Goal: Transaction & Acquisition: Purchase product/service

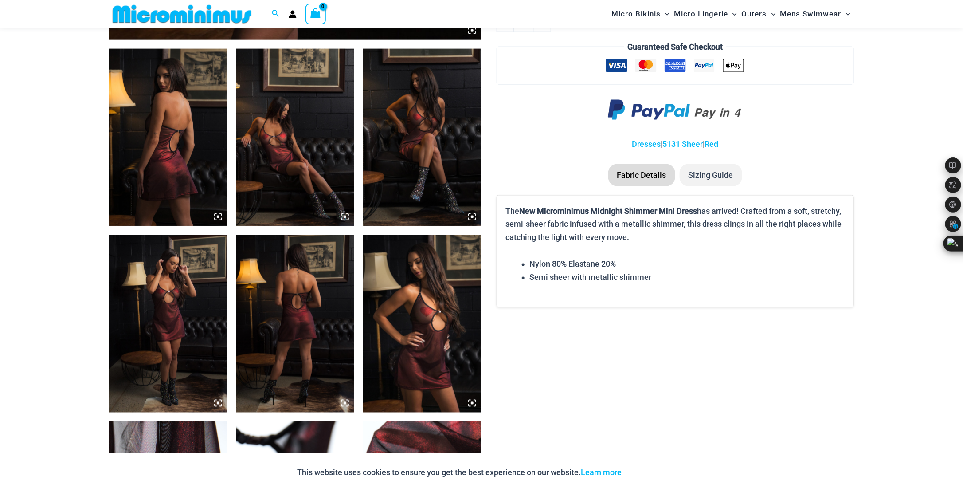
scroll to position [602, 0]
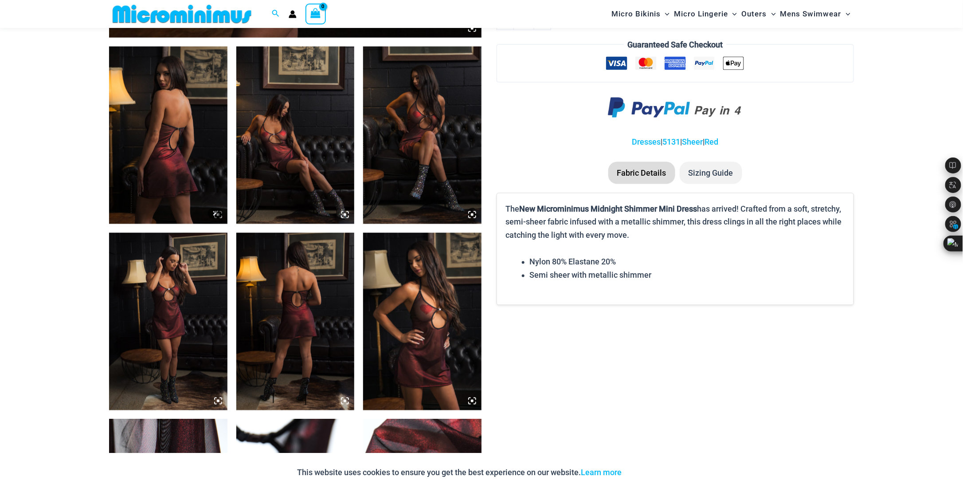
click at [166, 158] on img at bounding box center [168, 135] width 118 height 177
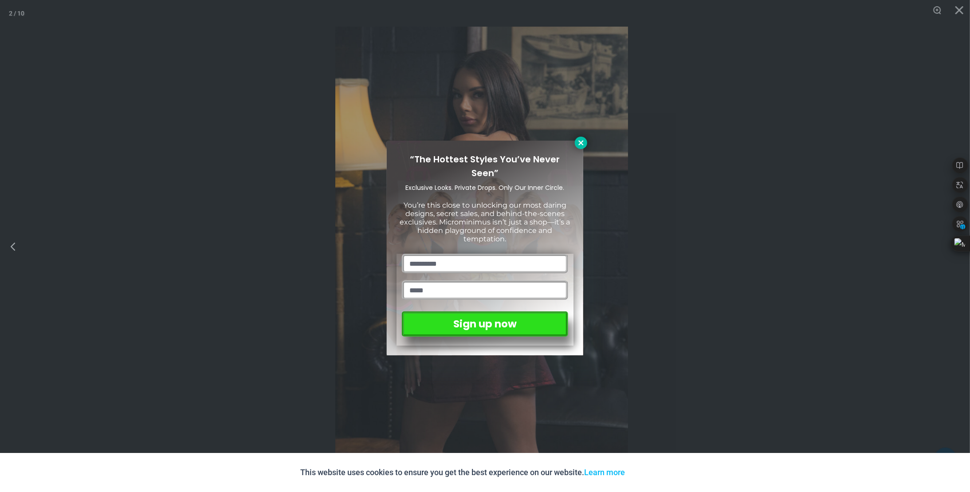
click at [581, 143] on icon at bounding box center [580, 142] width 5 height 5
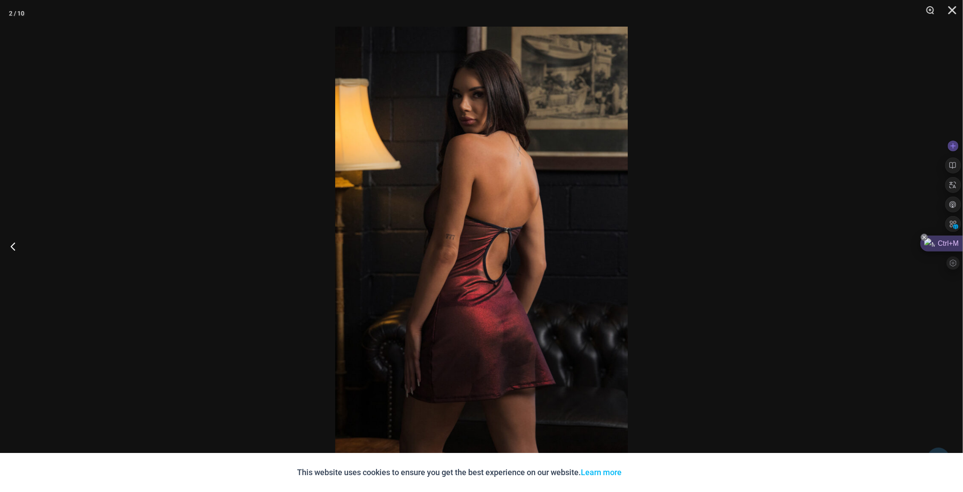
click at [923, 237] on icon at bounding box center [925, 238] width 4 height 4
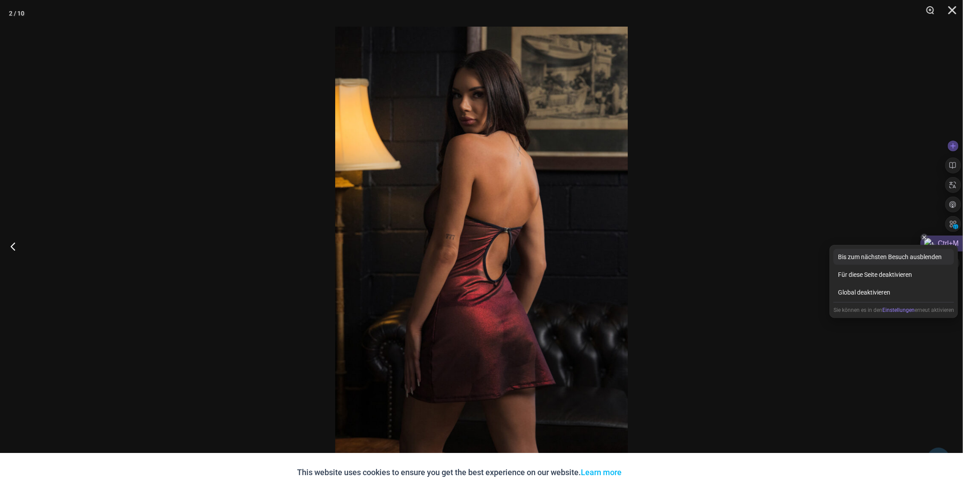
click at [904, 258] on div "Bis zum nächsten Besuch ausblenden" at bounding box center [894, 257] width 121 height 16
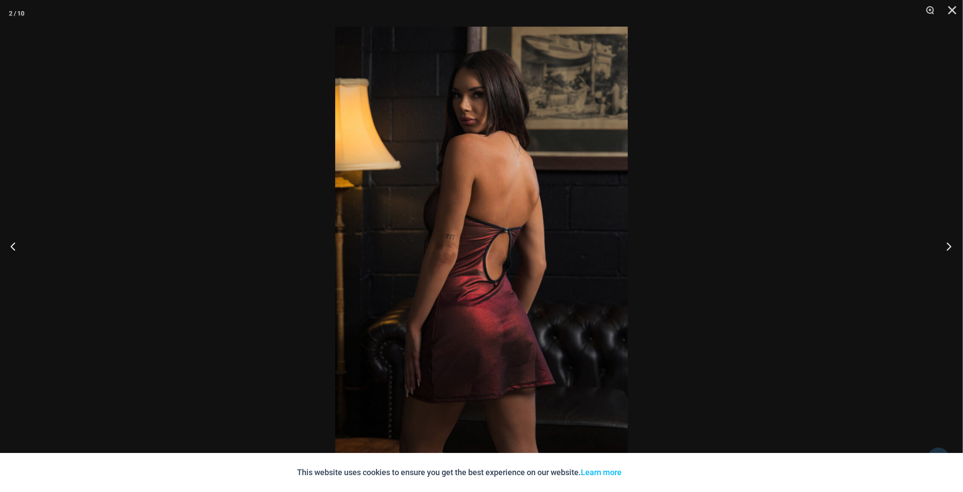
click at [955, 249] on button "Next" at bounding box center [946, 246] width 33 height 44
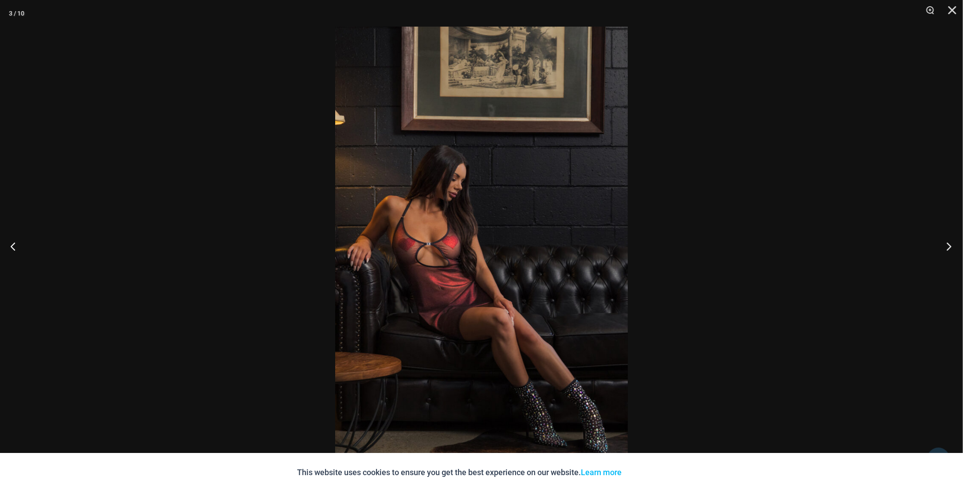
click at [951, 249] on button "Next" at bounding box center [946, 246] width 33 height 44
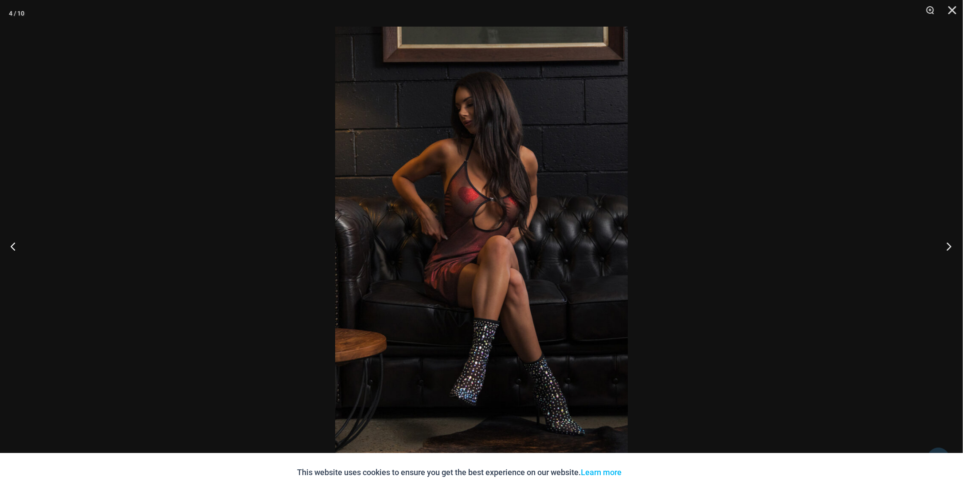
click at [951, 249] on button "Next" at bounding box center [946, 246] width 33 height 44
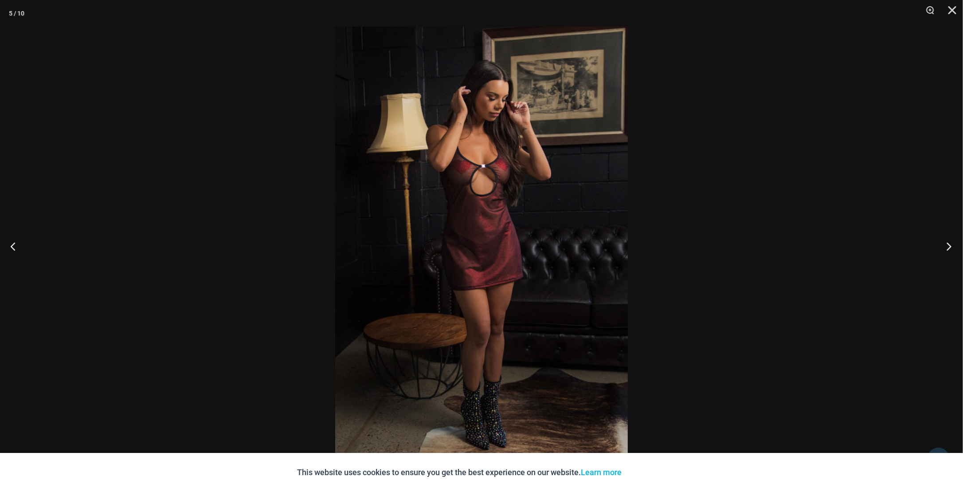
click at [951, 249] on button "Next" at bounding box center [946, 246] width 33 height 44
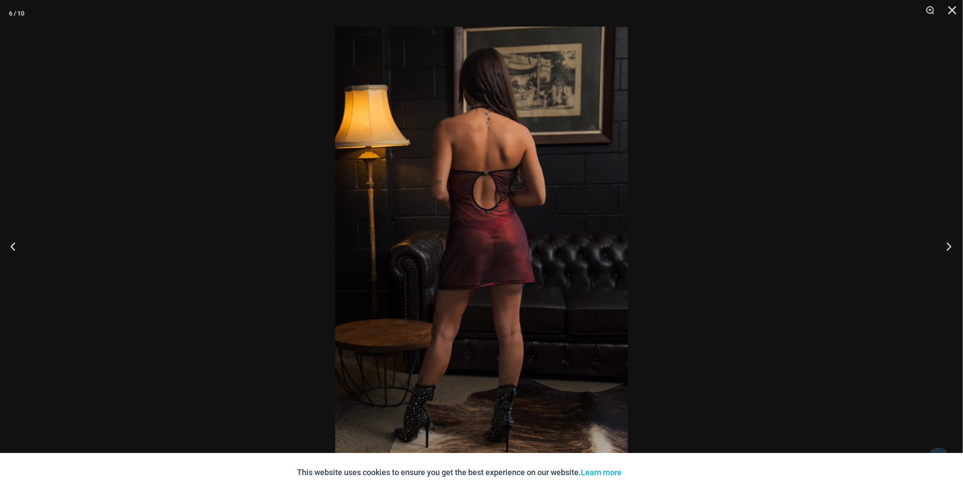
click at [951, 249] on button "Next" at bounding box center [946, 246] width 33 height 44
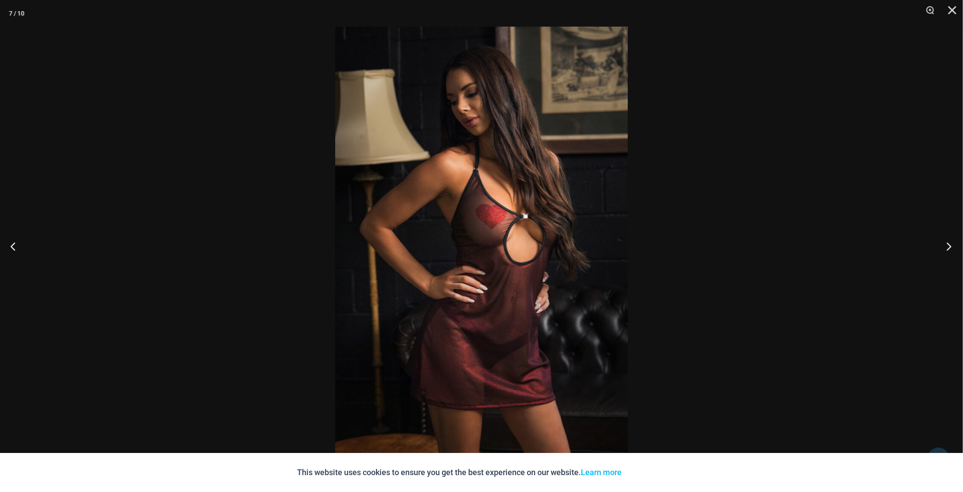
click at [951, 249] on button "Next" at bounding box center [946, 246] width 33 height 44
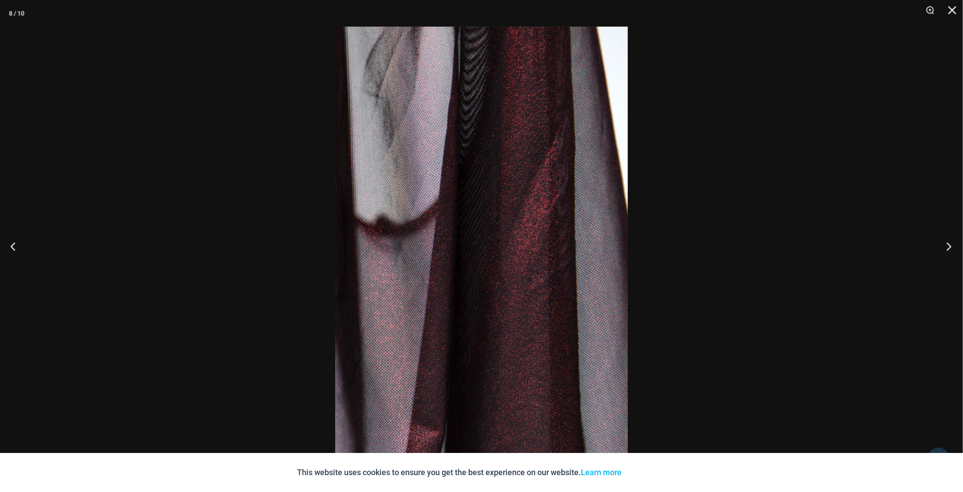
click at [951, 249] on button "Next" at bounding box center [946, 246] width 33 height 44
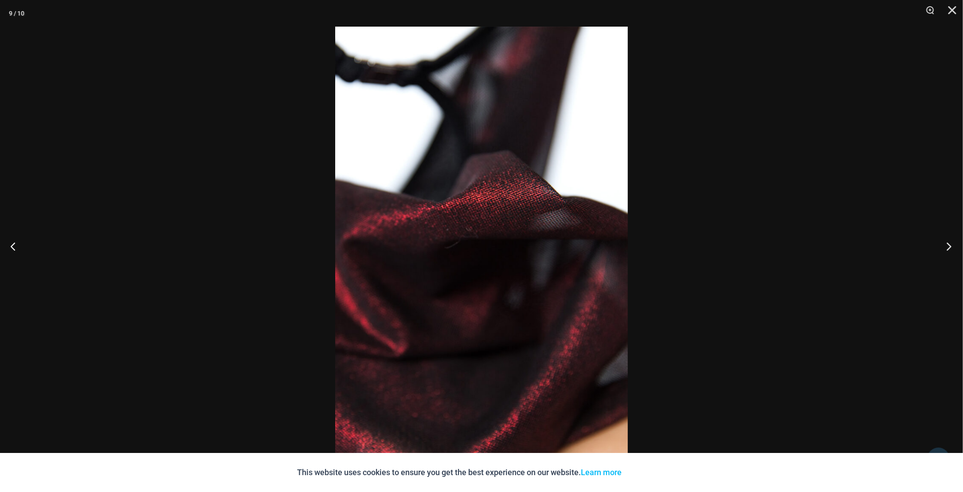
click at [951, 249] on button "Next" at bounding box center [946, 246] width 33 height 44
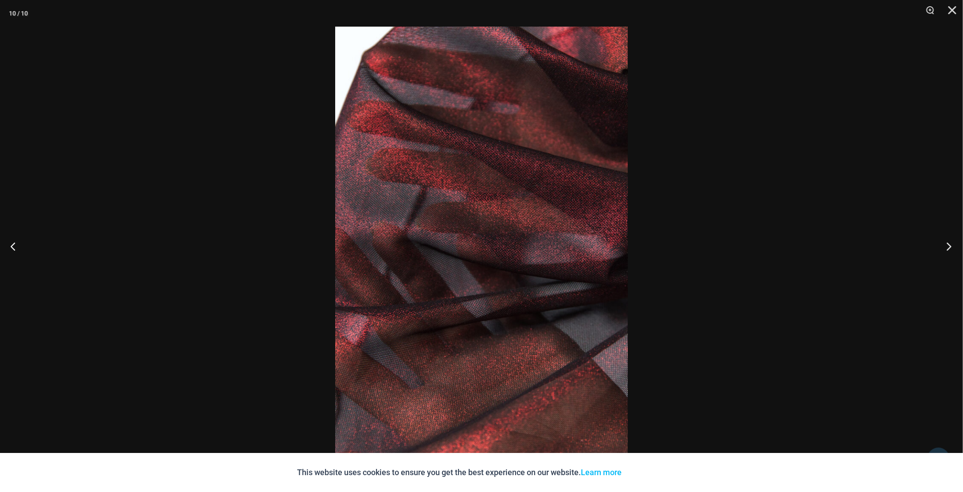
click at [951, 249] on button "Next" at bounding box center [946, 246] width 33 height 44
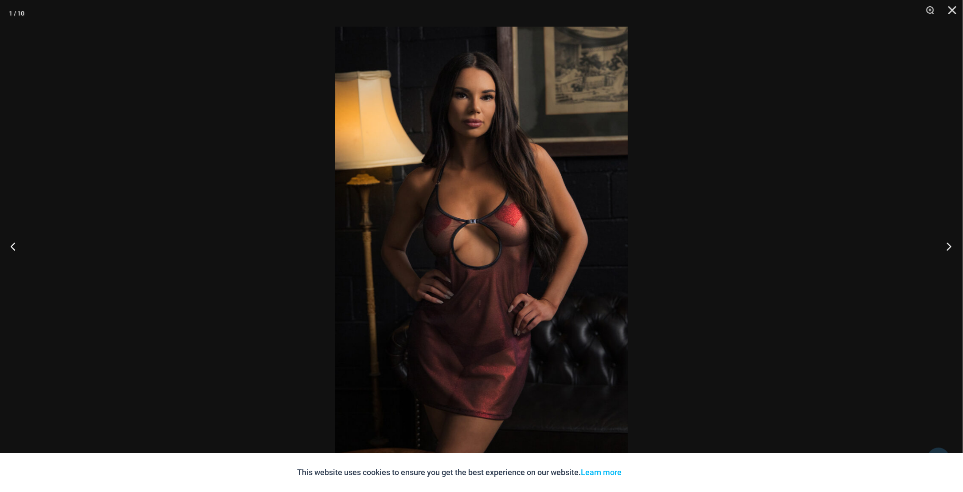
click at [951, 249] on button "Next" at bounding box center [946, 246] width 33 height 44
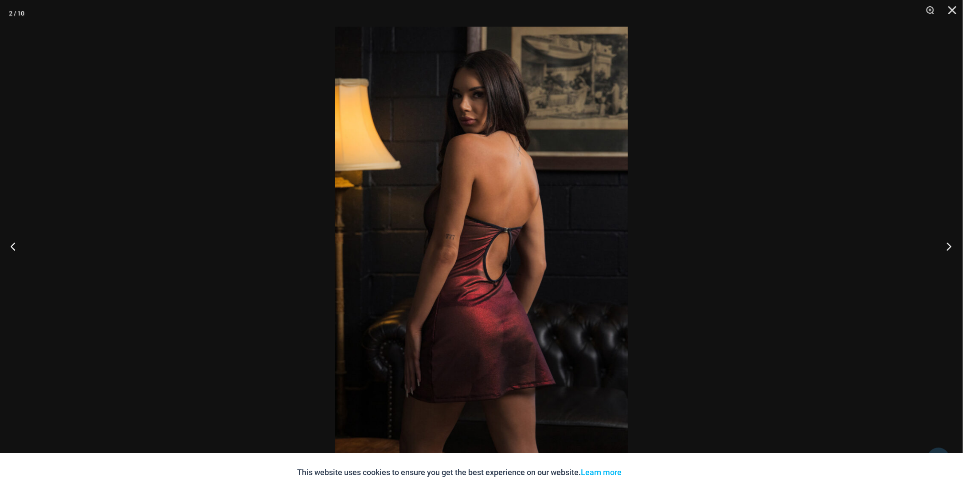
click at [951, 249] on button "Next" at bounding box center [946, 246] width 33 height 44
